Goal: Information Seeking & Learning: Learn about a topic

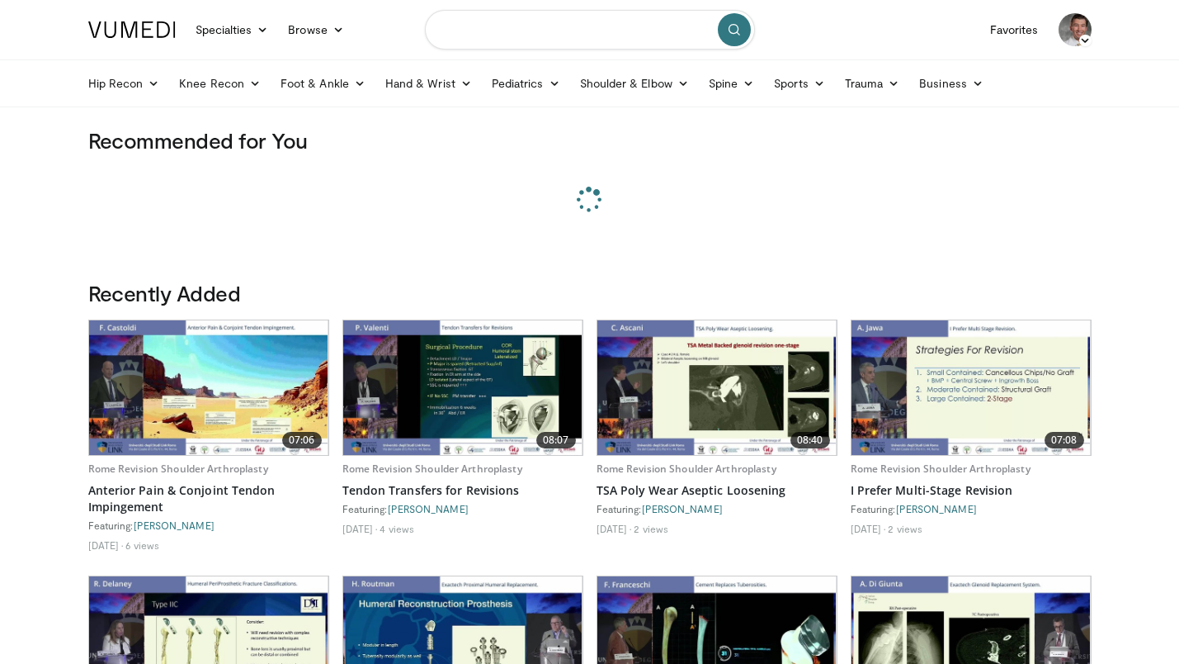
click at [506, 30] on input "Search topics, interventions" at bounding box center [590, 30] width 330 height 40
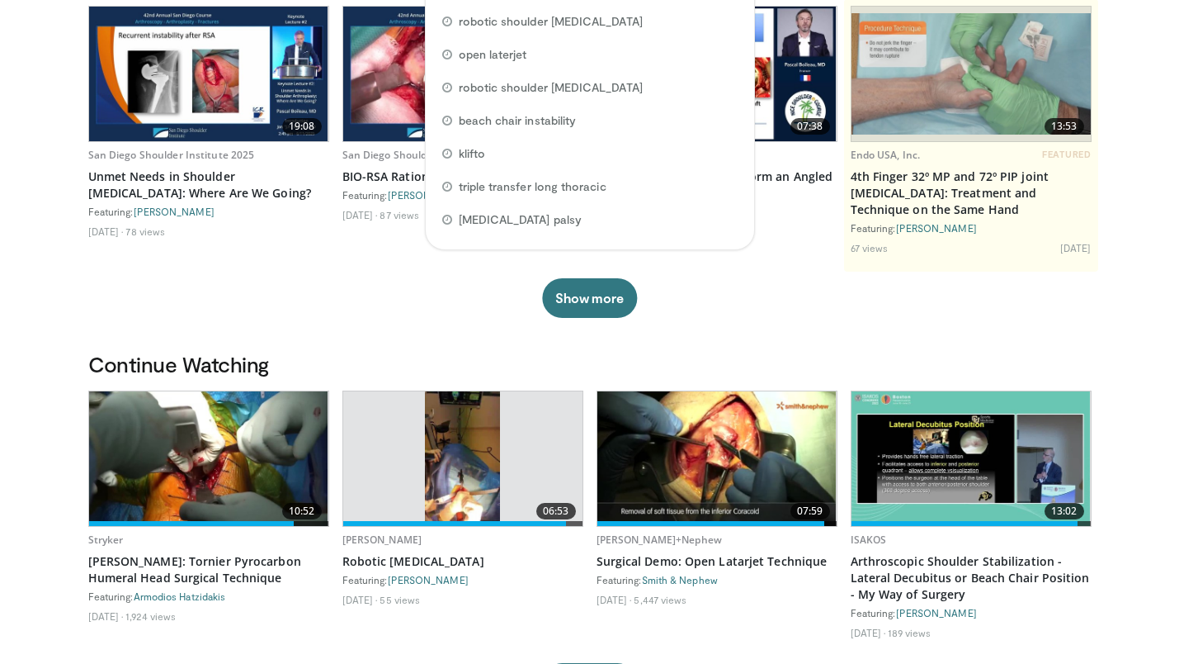
scroll to position [163, 0]
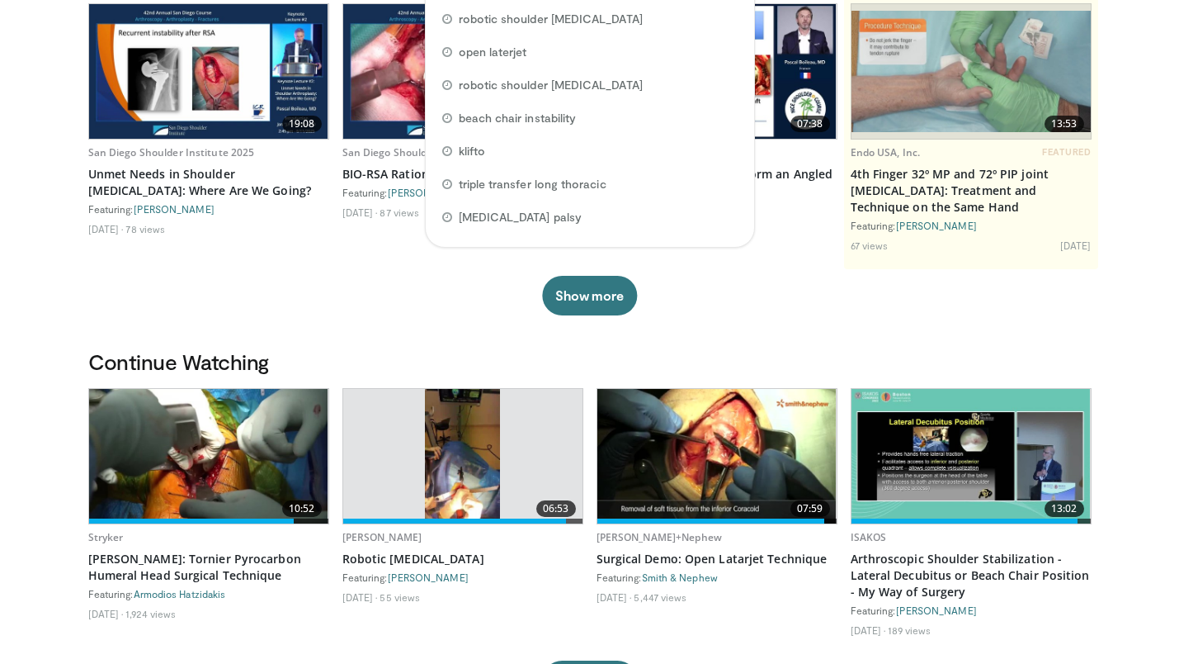
click at [194, 455] on img at bounding box center [208, 456] width 239 height 135
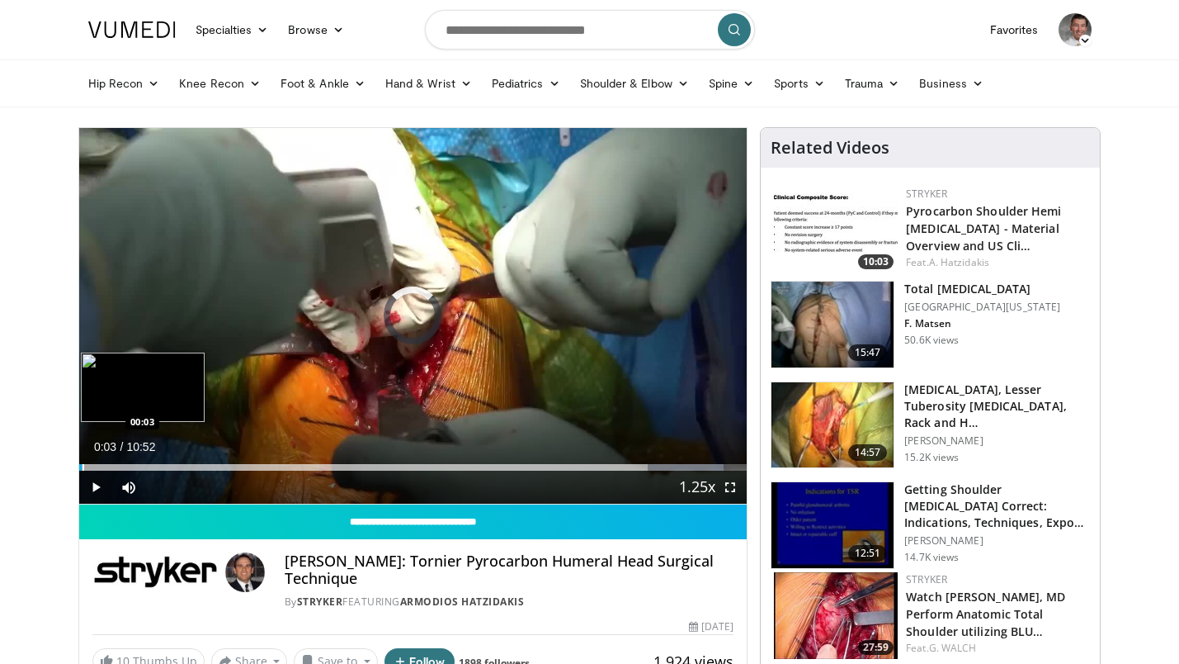
click at [83, 464] on div "Progress Bar" at bounding box center [84, 467] width 2 height 7
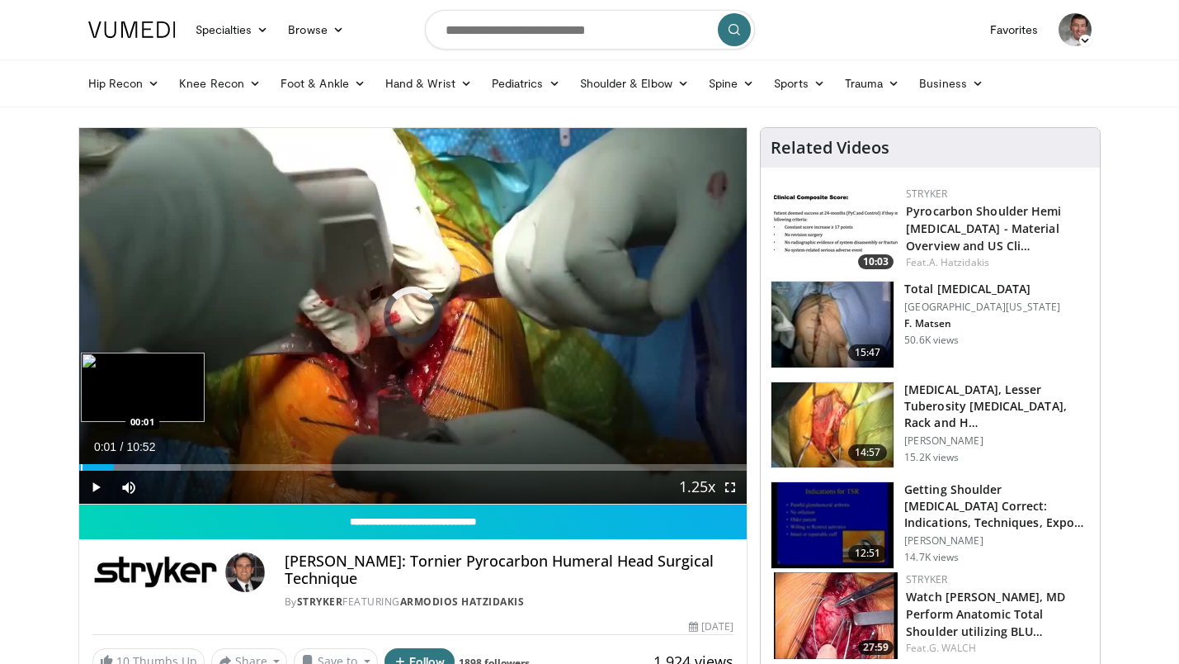
click at [81, 465] on div "Progress Bar" at bounding box center [82, 467] width 2 height 7
click at [112, 467] on div "Progress Bar" at bounding box center [113, 467] width 2 height 7
click at [104, 466] on div "Progress Bar" at bounding box center [105, 467] width 2 height 7
click at [92, 466] on div "Progress Bar" at bounding box center [93, 467] width 2 height 7
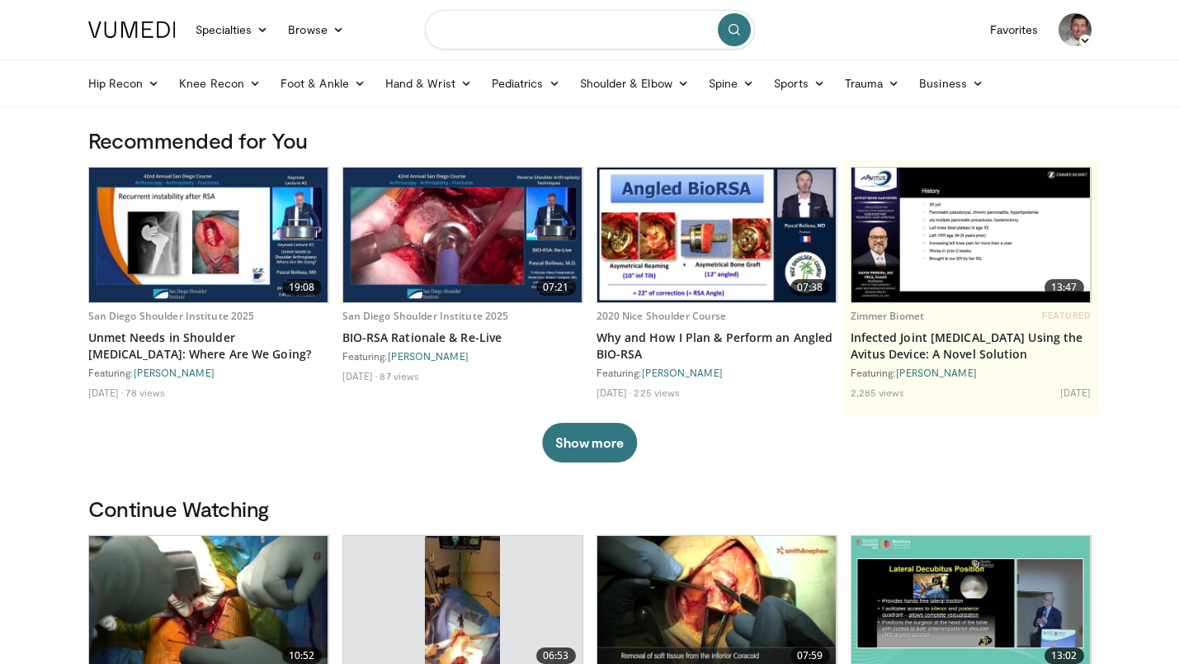
click at [499, 28] on input "Search topics, interventions" at bounding box center [590, 30] width 330 height 40
type input "**********"
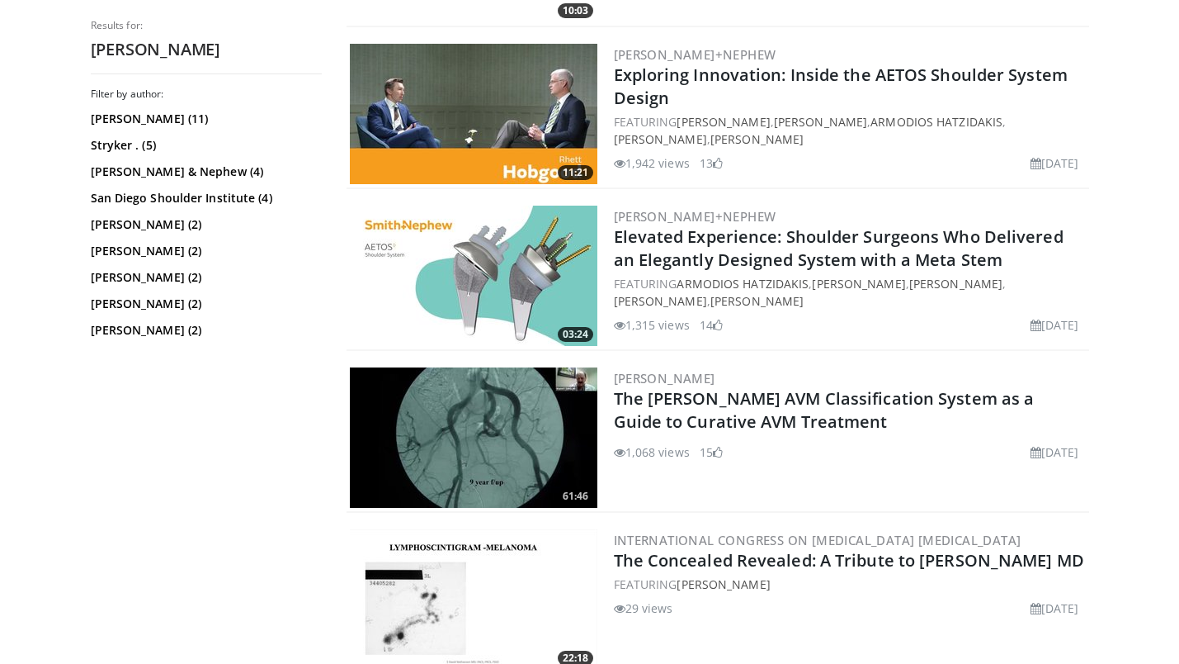
scroll to position [2114, 0]
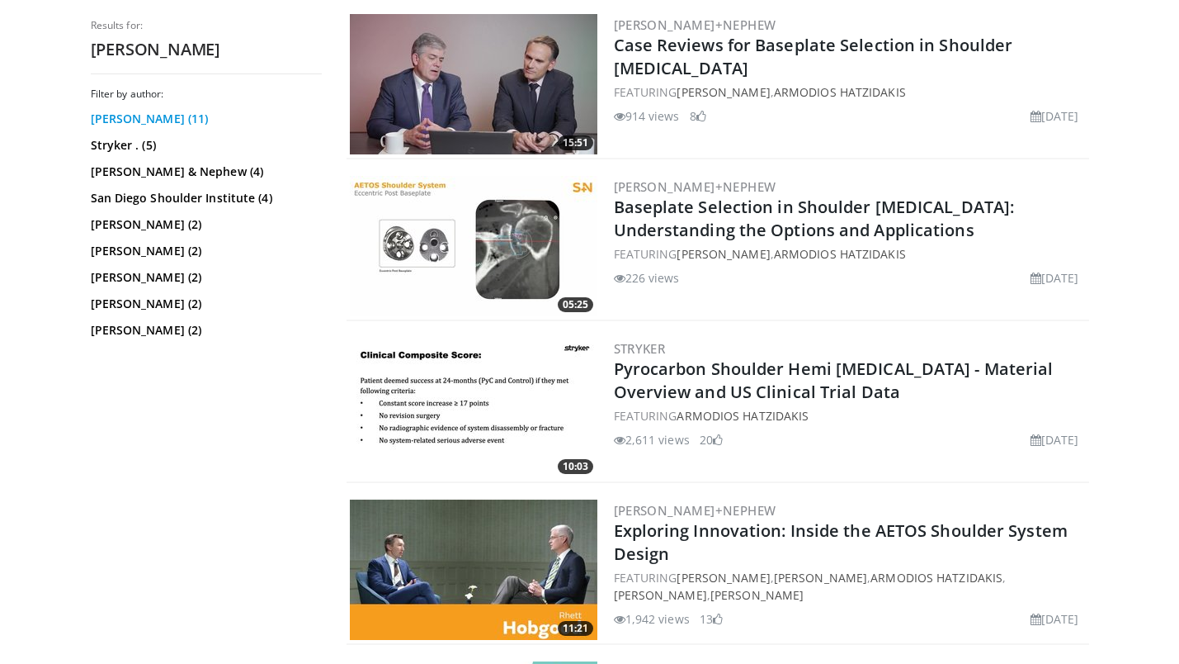
click at [167, 114] on link "Armodios Hatzidakis (11)" at bounding box center [204, 119] width 227 height 17
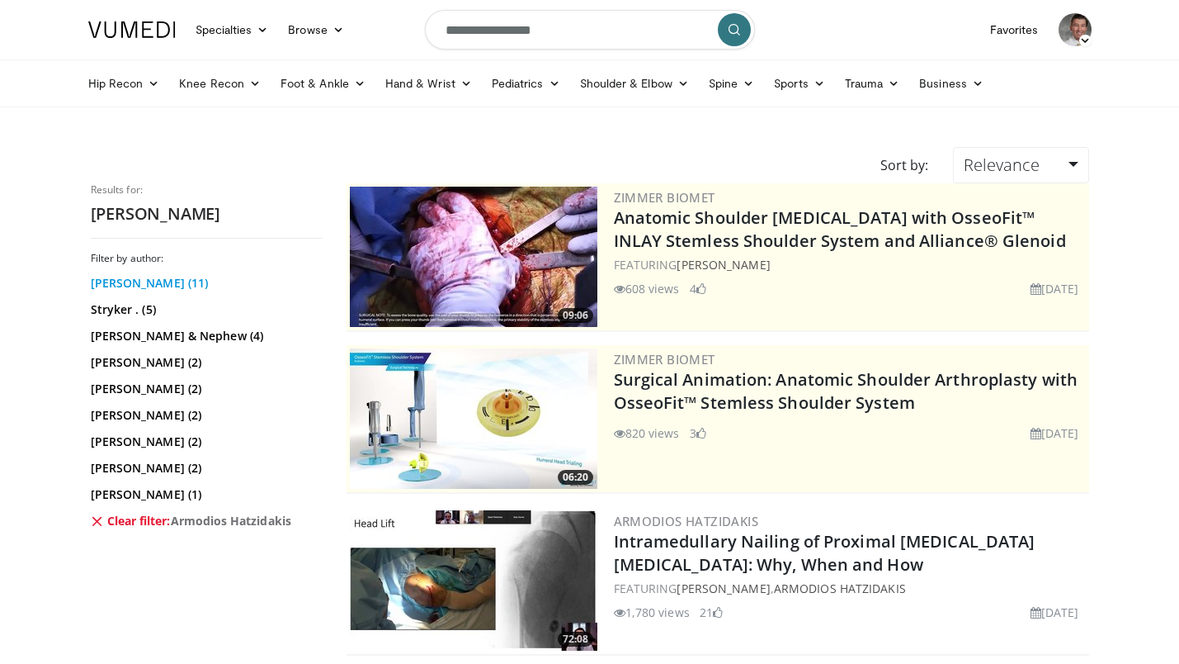
click at [135, 288] on link "Armodios Hatzidakis (11)" at bounding box center [204, 283] width 227 height 17
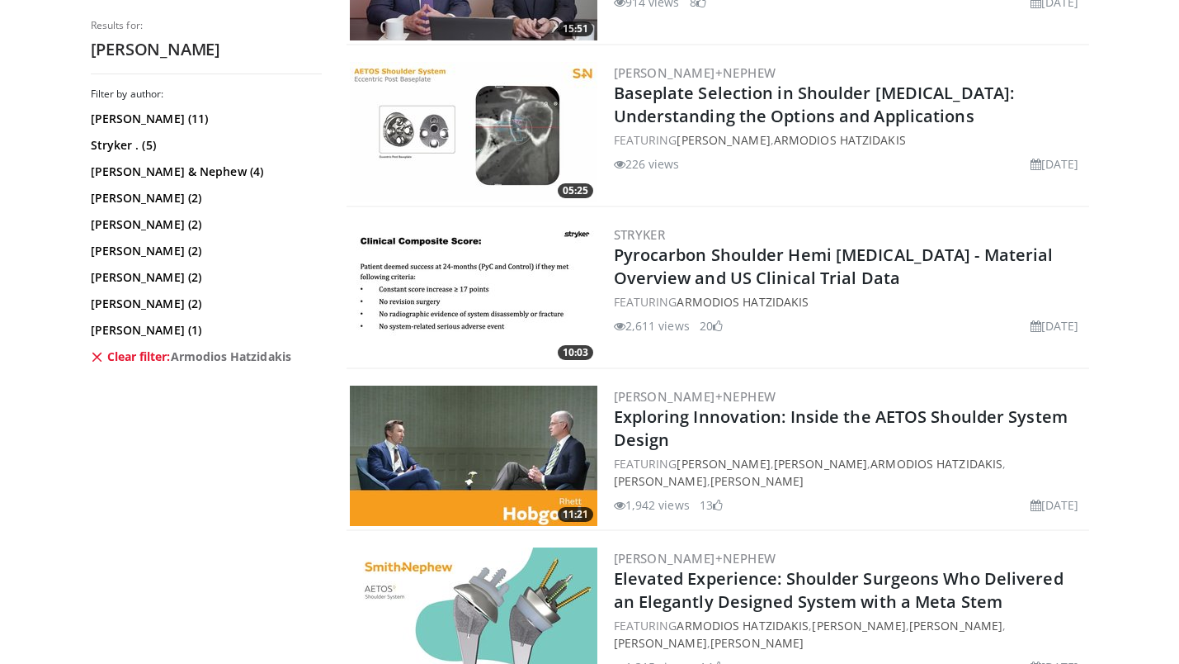
scroll to position [1597, 0]
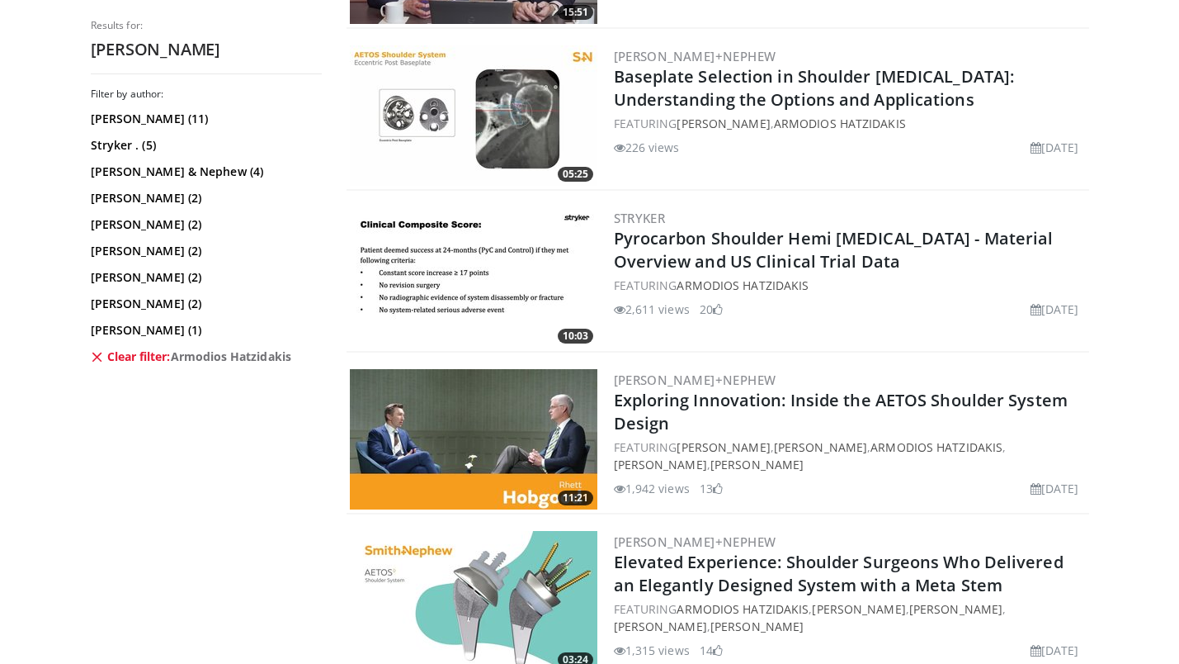
click at [437, 252] on img at bounding box center [474, 277] width 248 height 140
